Goal: Task Accomplishment & Management: Use online tool/utility

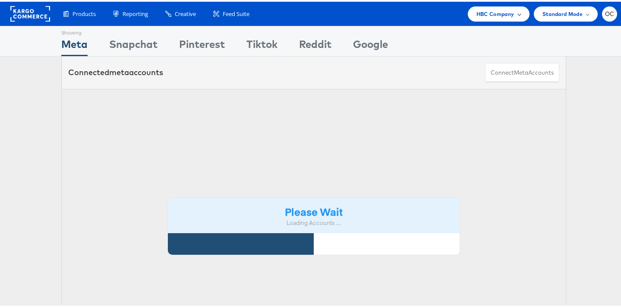
click at [487, 16] on div "HBC Company" at bounding box center [499, 12] width 62 height 15
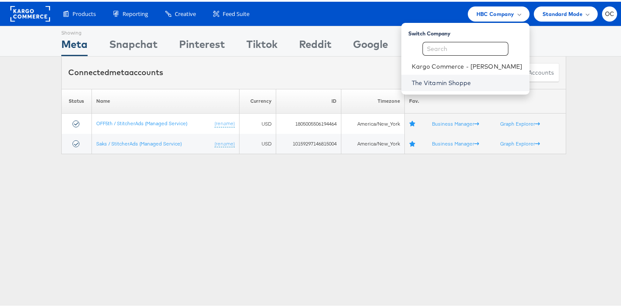
click at [447, 77] on link "The Vitamin Shoppe" at bounding box center [467, 81] width 111 height 9
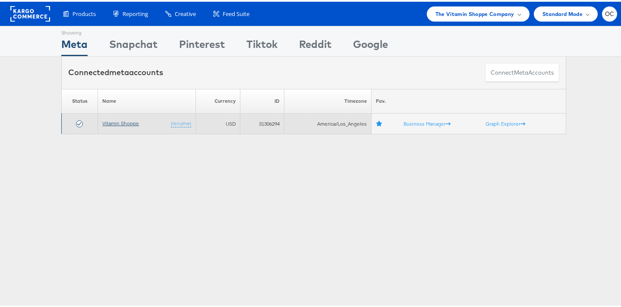
click at [104, 120] on link "Vitamin Shoppe" at bounding box center [120, 121] width 37 height 6
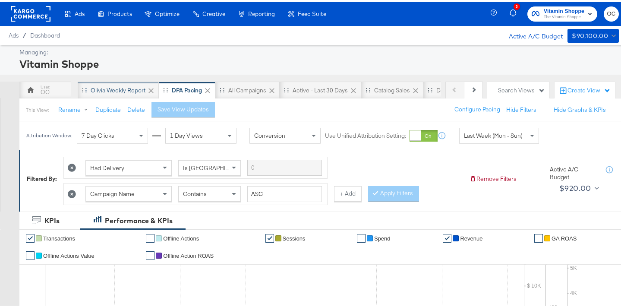
click at [126, 92] on div "Olivia Weekly Report" at bounding box center [118, 88] width 81 height 17
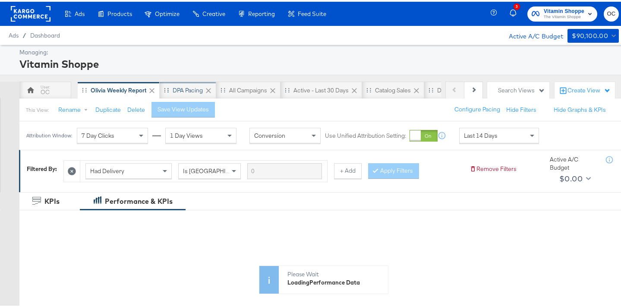
click at [178, 88] on div "DPA Pacing" at bounding box center [188, 89] width 30 height 8
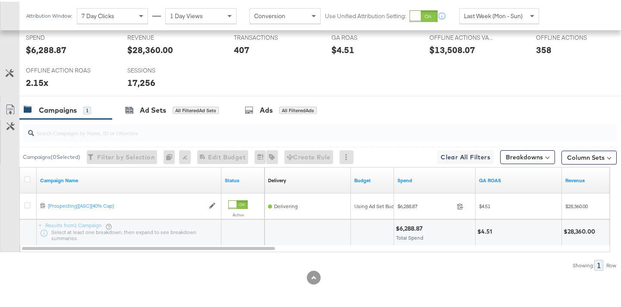
scroll to position [385, 0]
click at [147, 114] on div "Ad Sets All Filtered Ad Sets" at bounding box center [172, 108] width 120 height 19
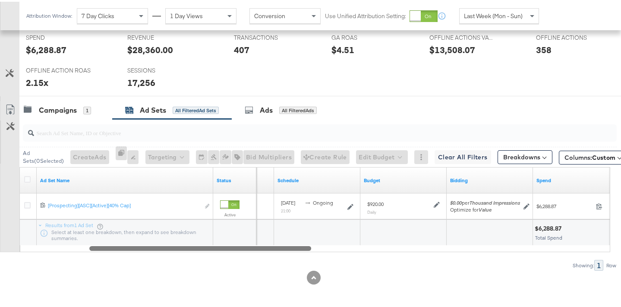
drag, startPoint x: 226, startPoint y: 249, endPoint x: 293, endPoint y: 245, distance: 67.4
click at [293, 245] on div at bounding box center [200, 245] width 222 height 7
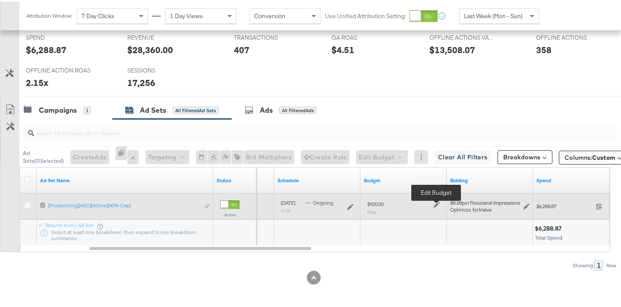
click at [436, 203] on icon at bounding box center [437, 203] width 6 height 6
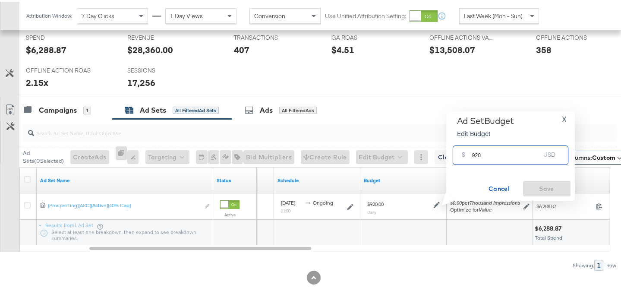
drag, startPoint x: 475, startPoint y: 155, endPoint x: 459, endPoint y: 154, distance: 15.6
click at [459, 154] on div "$ 920 USD" at bounding box center [511, 153] width 116 height 19
type input "720"
click at [539, 184] on span "Save" at bounding box center [546, 187] width 41 height 11
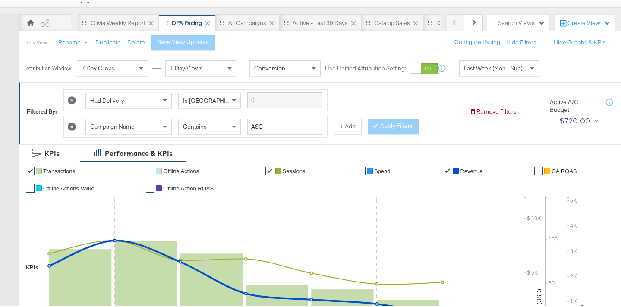
scroll to position [61, 0]
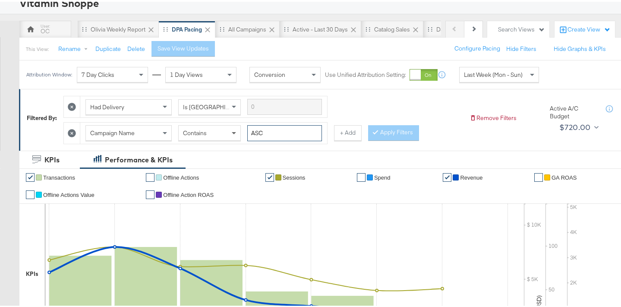
drag, startPoint x: 264, startPoint y: 133, endPoint x: 240, endPoint y: 131, distance: 23.8
click at [240, 131] on div "Campaign Name Contains ASC" at bounding box center [203, 131] width 236 height 16
type input "creatine"
click at [395, 129] on button "Apply Filters" at bounding box center [393, 131] width 51 height 16
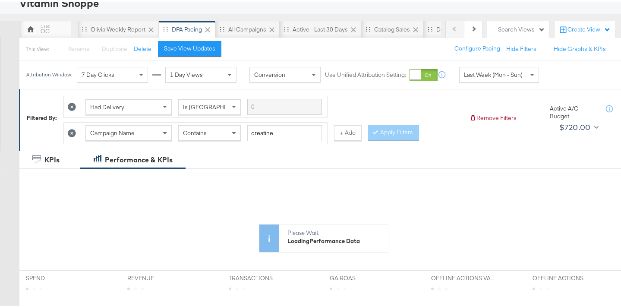
click at [460, 77] on div "Last Week (Mon - Sun)" at bounding box center [498, 73] width 79 height 15
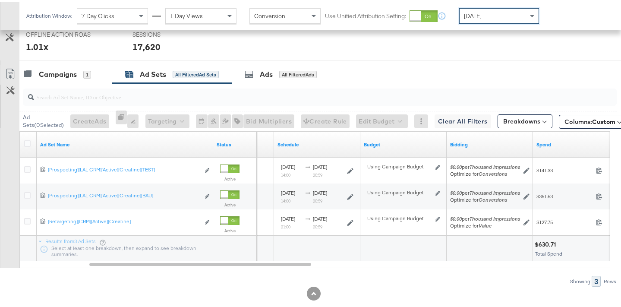
scroll to position [437, 0]
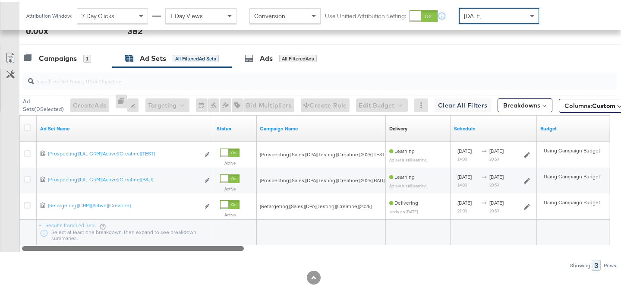
drag, startPoint x: 293, startPoint y: 248, endPoint x: 141, endPoint y: 247, distance: 152.7
click at [141, 247] on div at bounding box center [133, 245] width 222 height 7
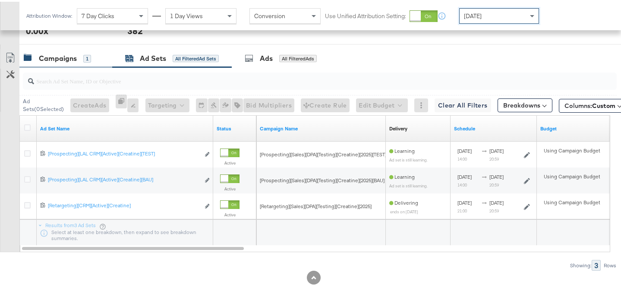
click at [90, 61] on div "Campaigns 1" at bounding box center [57, 57] width 67 height 10
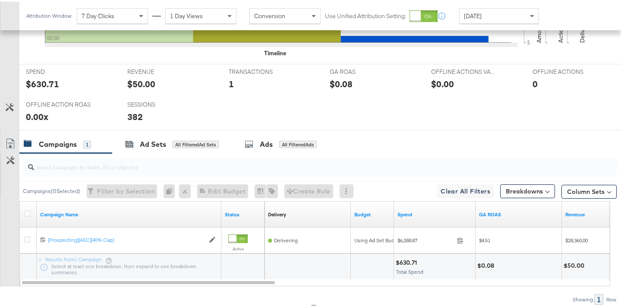
scroll to position [385, 0]
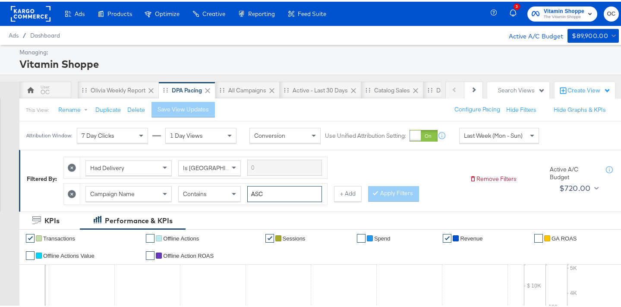
drag, startPoint x: 273, startPoint y: 195, endPoint x: 243, endPoint y: 195, distance: 30.2
click at [243, 195] on div "Campaign Name Contains ASC" at bounding box center [203, 192] width 236 height 16
type input "creatine"
click at [399, 194] on button "Apply Filters" at bounding box center [393, 192] width 51 height 16
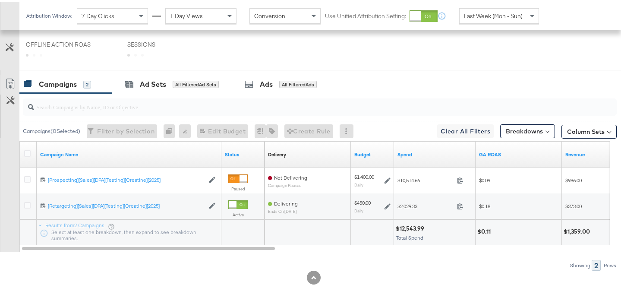
scroll to position [411, 0]
click at [478, 22] on div "Attribution Window: 7 Day Clicks 1 Day Views Conversion Use Unified Attribution…" at bounding box center [284, 14] width 530 height 28
click at [491, 17] on span "Last Week (Mon - Sun)" at bounding box center [493, 14] width 59 height 8
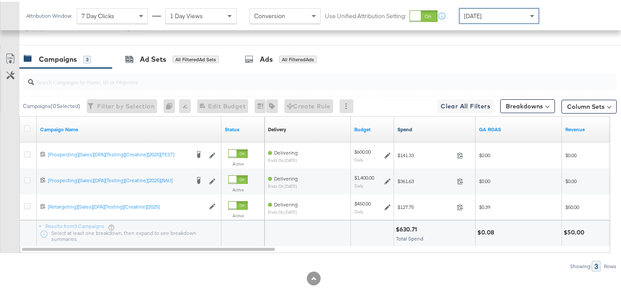
scroll to position [437, 0]
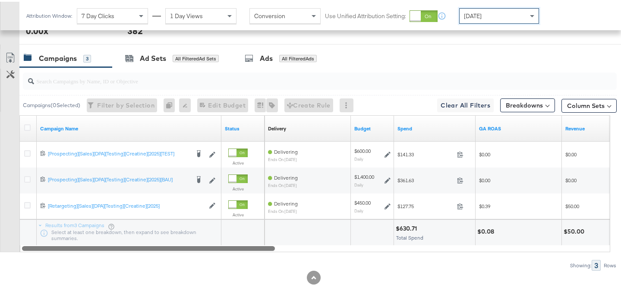
drag, startPoint x: 262, startPoint y: 247, endPoint x: 229, endPoint y: 247, distance: 33.2
click at [229, 247] on div at bounding box center [148, 245] width 253 height 7
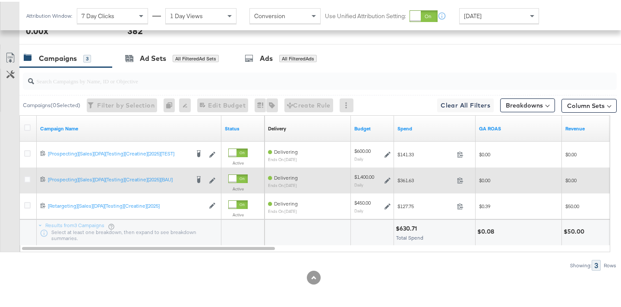
click at [389, 177] on icon at bounding box center [387, 179] width 6 height 6
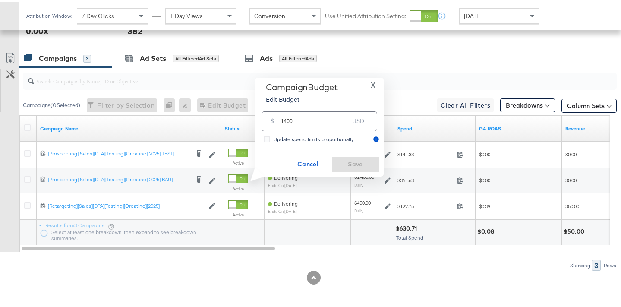
click at [285, 119] on input "1400" at bounding box center [315, 116] width 68 height 19
type input "1300"
click at [345, 164] on span "Save" at bounding box center [355, 162] width 41 height 11
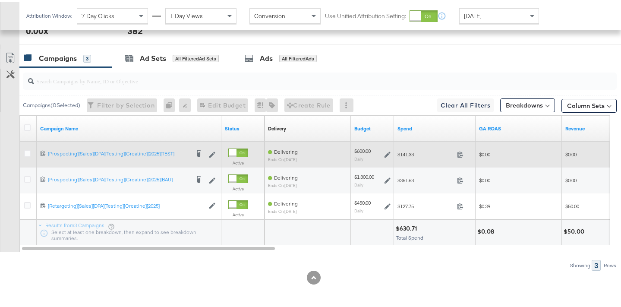
click at [387, 154] on icon at bounding box center [387, 153] width 6 height 6
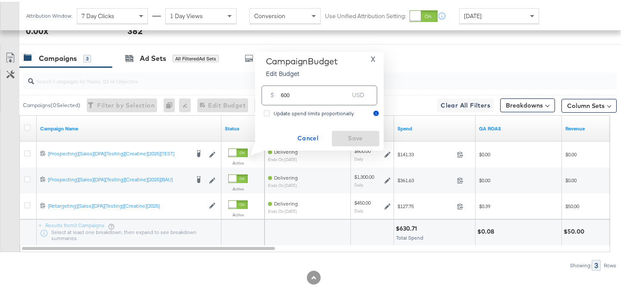
click at [283, 93] on input "600" at bounding box center [315, 90] width 68 height 19
type input "700"
click at [341, 137] on span "Save" at bounding box center [355, 136] width 41 height 11
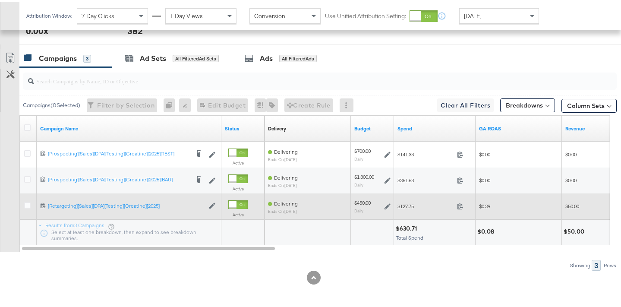
click at [387, 204] on icon at bounding box center [387, 204] width 6 height 6
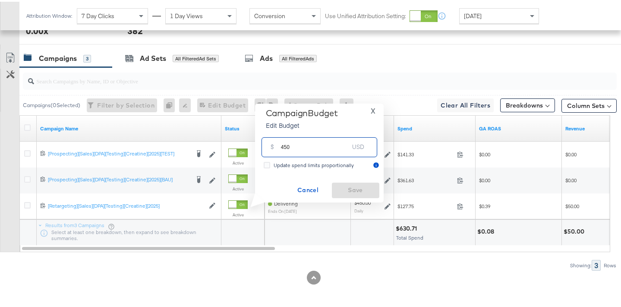
click at [283, 145] on input "450" at bounding box center [315, 141] width 68 height 19
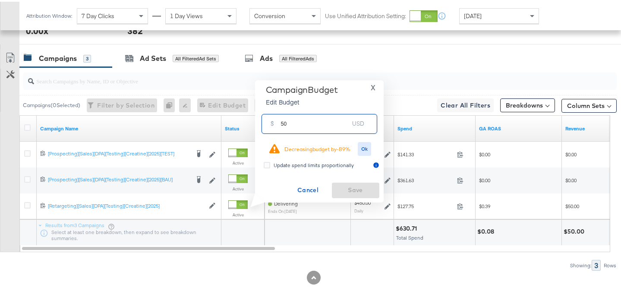
type input "50"
click at [368, 86] on button "X" at bounding box center [373, 86] width 12 height 6
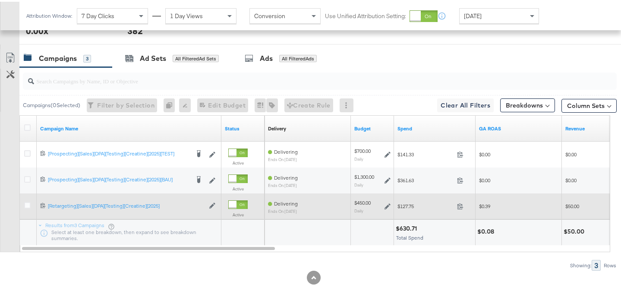
click at [387, 207] on icon at bounding box center [387, 204] width 6 height 6
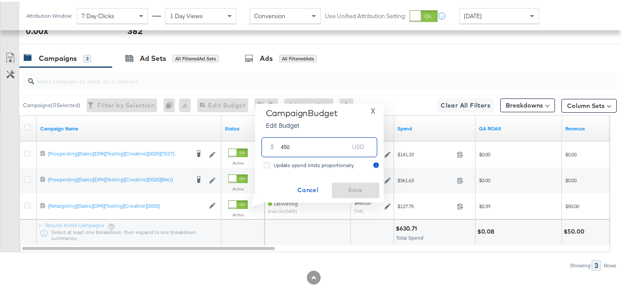
drag, startPoint x: 284, startPoint y: 147, endPoint x: 273, endPoint y: 145, distance: 10.9
click at [273, 145] on div "$ 450 USD" at bounding box center [319, 144] width 116 height 19
type input "500"
click at [349, 185] on span "Save" at bounding box center [355, 188] width 41 height 11
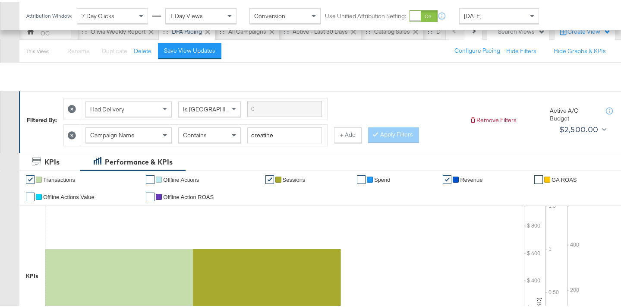
scroll to position [42, 0]
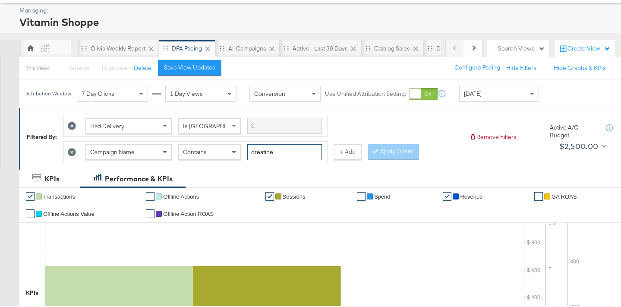
drag, startPoint x: 282, startPoint y: 147, endPoint x: 235, endPoint y: 148, distance: 47.0
click at [235, 148] on div "Campaign Name Contains creatine" at bounding box center [203, 150] width 236 height 16
type input "d1"
click at [398, 148] on button "Apply Filters" at bounding box center [393, 150] width 51 height 16
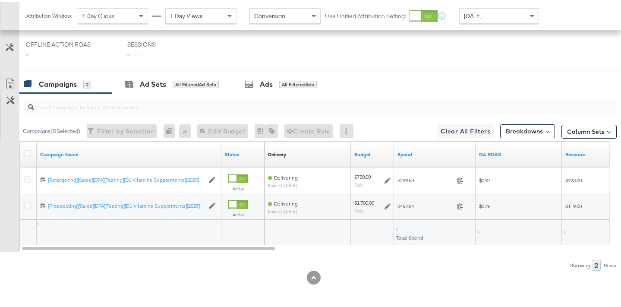
scroll to position [411, 0]
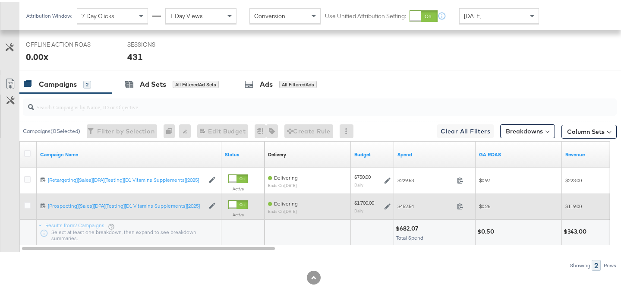
click at [387, 204] on icon at bounding box center [387, 204] width 6 height 6
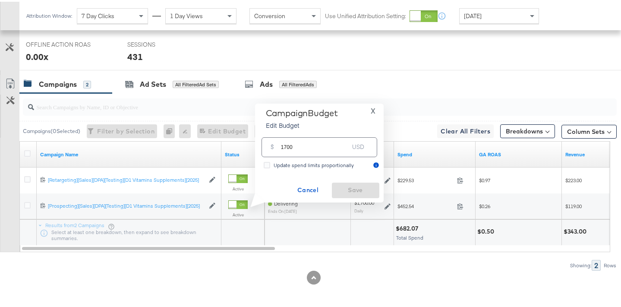
click at [286, 146] on input "1700" at bounding box center [315, 141] width 68 height 19
type input "1600"
click at [362, 189] on span "Save" at bounding box center [355, 188] width 41 height 11
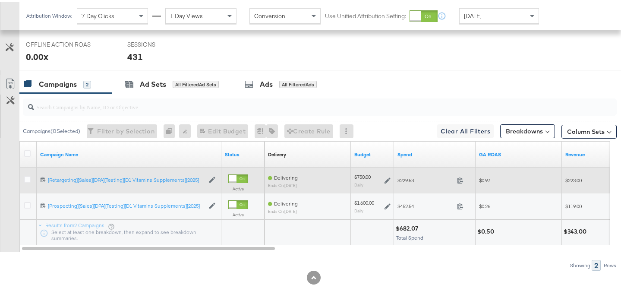
click at [387, 178] on icon at bounding box center [387, 179] width 6 height 6
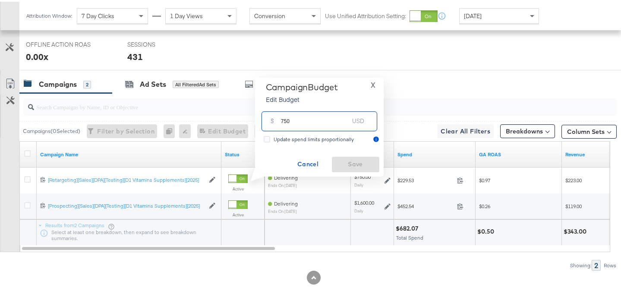
drag, startPoint x: 284, startPoint y: 120, endPoint x: 277, endPoint y: 120, distance: 6.5
click at [277, 120] on div "$ 750 USD" at bounding box center [319, 119] width 116 height 19
type input "600"
click at [343, 160] on span "Save" at bounding box center [355, 162] width 41 height 11
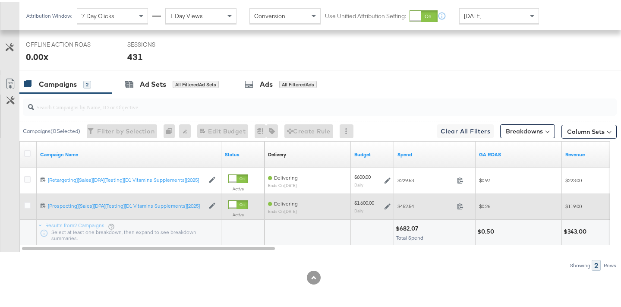
click at [385, 205] on icon at bounding box center [387, 204] width 6 height 6
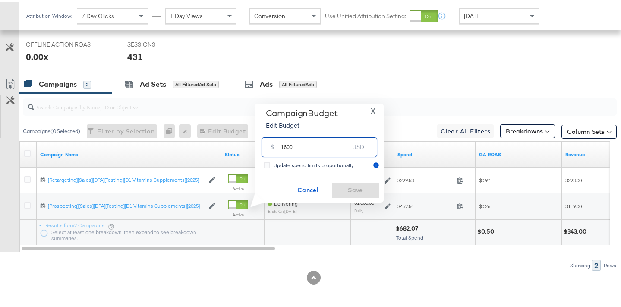
click at [286, 147] on input "1600" at bounding box center [315, 141] width 68 height 19
type input "1550"
click at [346, 185] on span "Save" at bounding box center [355, 188] width 41 height 11
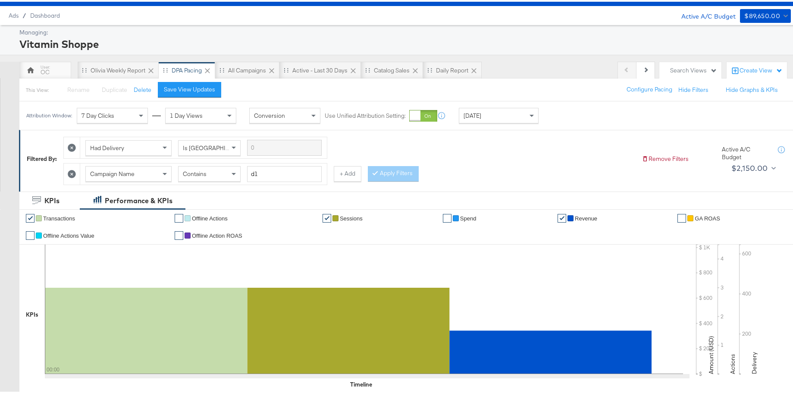
scroll to position [0, 0]
